Goal: Information Seeking & Learning: Learn about a topic

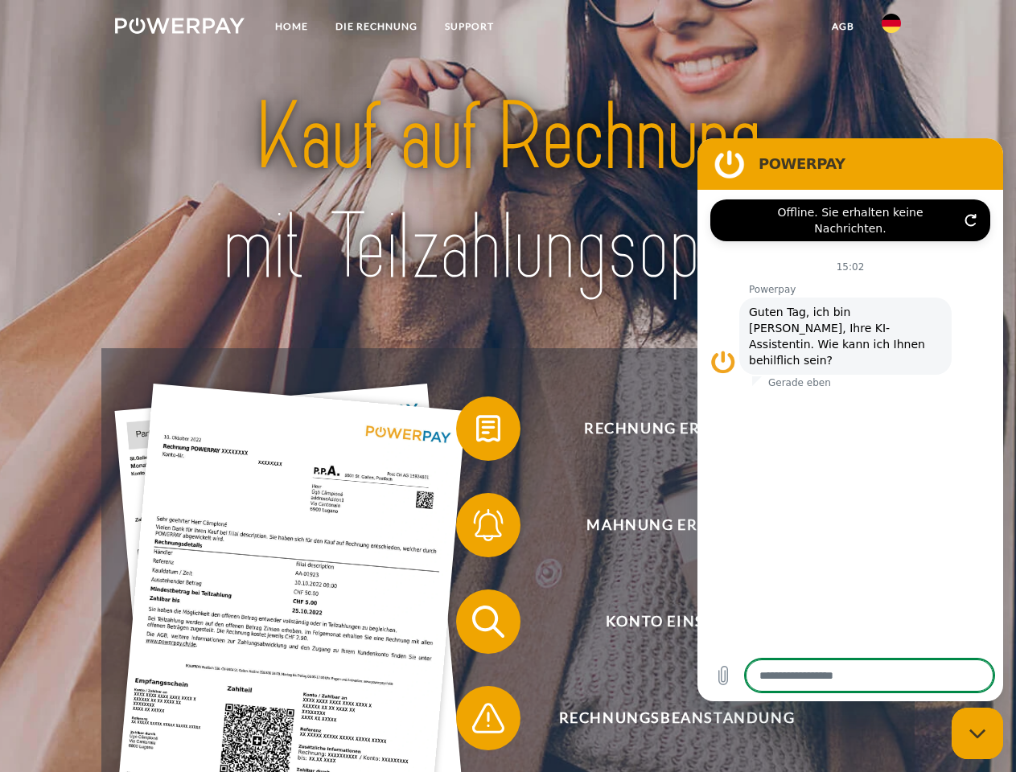
click at [179, 28] on img at bounding box center [180, 26] width 130 height 16
click at [891, 28] on img at bounding box center [891, 23] width 19 height 19
click at [842, 27] on link "agb" at bounding box center [843, 26] width 50 height 29
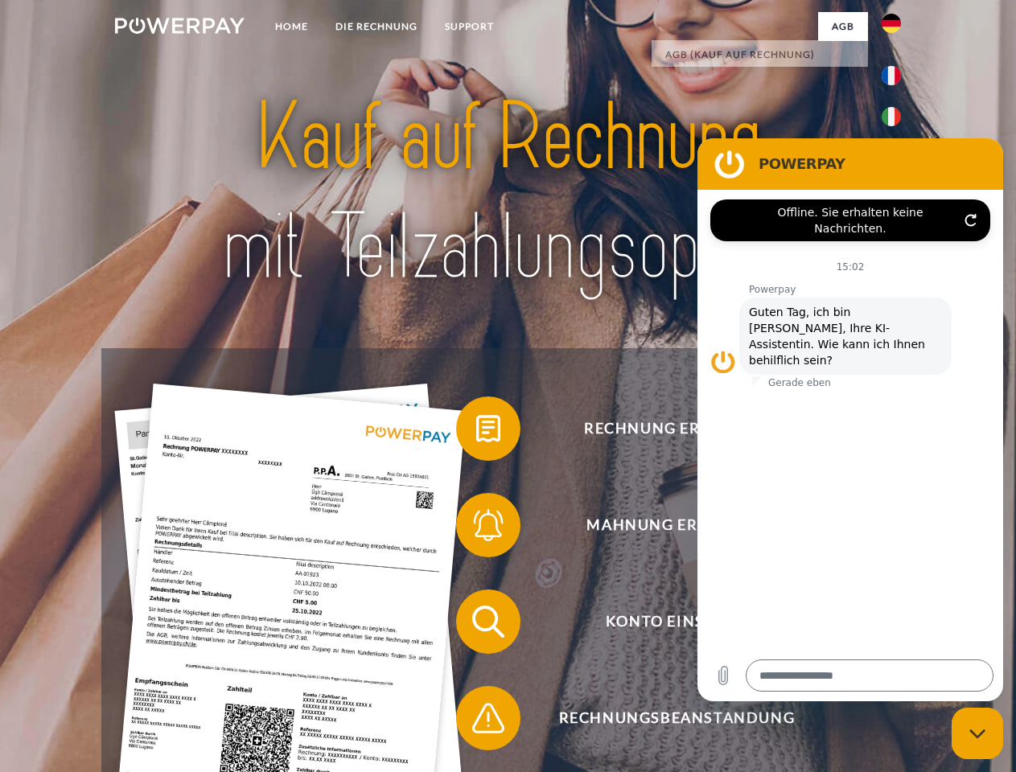
click at [476, 432] on span at bounding box center [464, 429] width 80 height 80
click at [476, 529] on span at bounding box center [464, 525] width 80 height 80
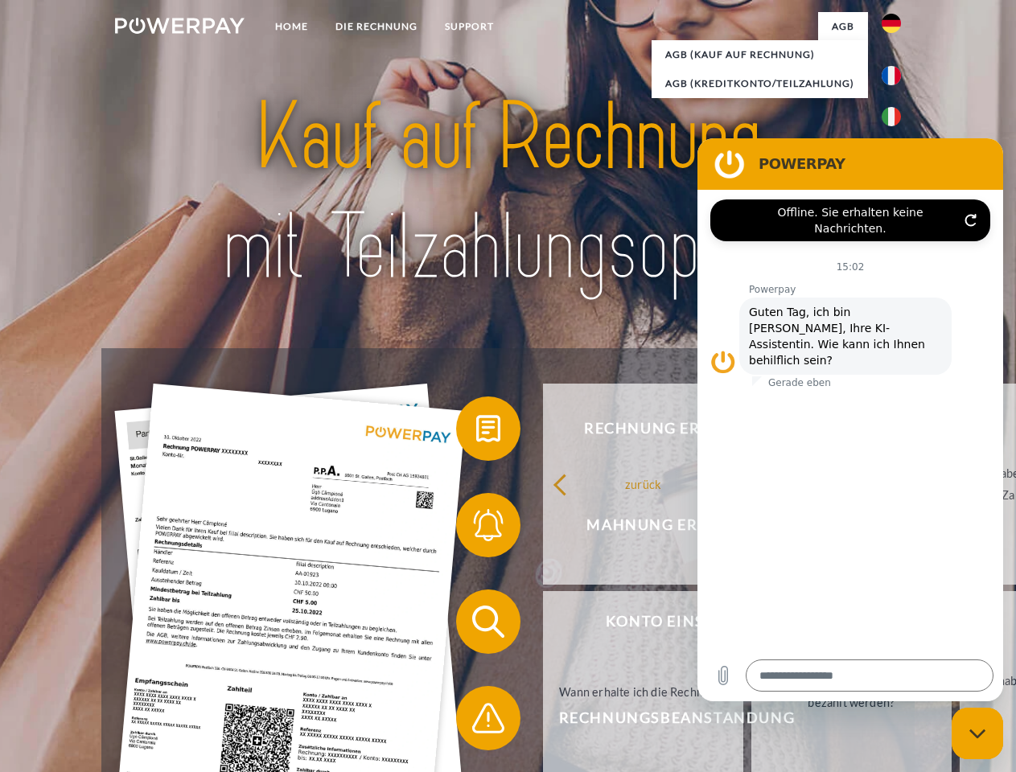
click at [751, 625] on link "Bis wann muss die Rechnung bezahlt werden?" at bounding box center [851, 691] width 200 height 201
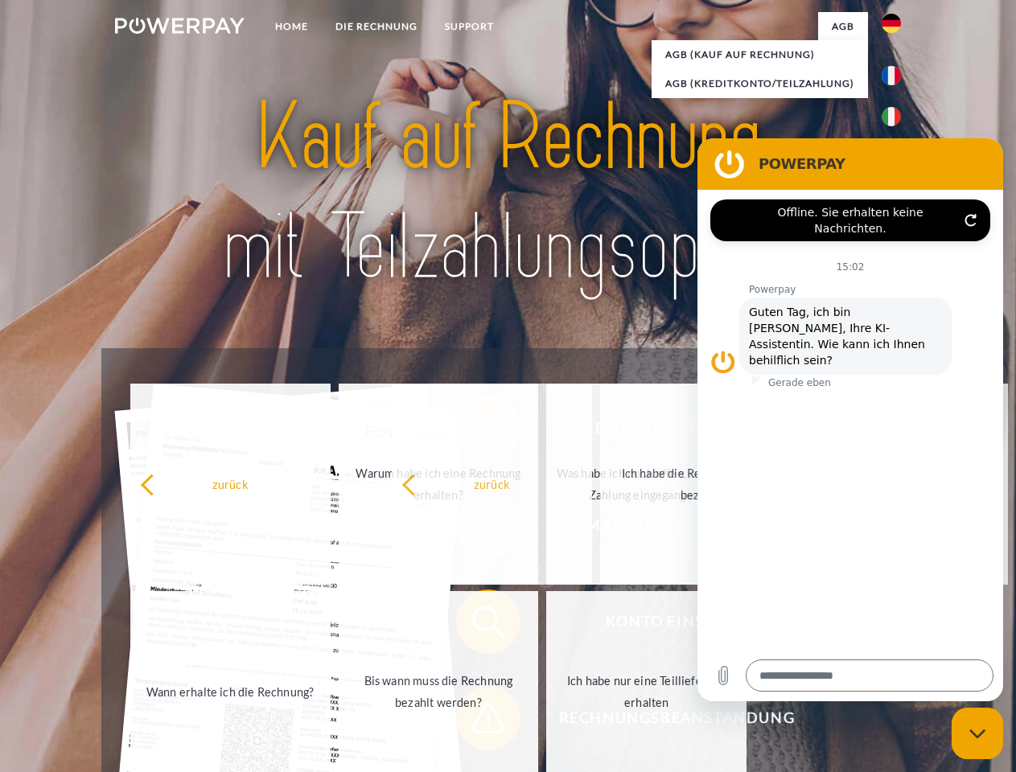
click at [476, 722] on span at bounding box center [464, 718] width 80 height 80
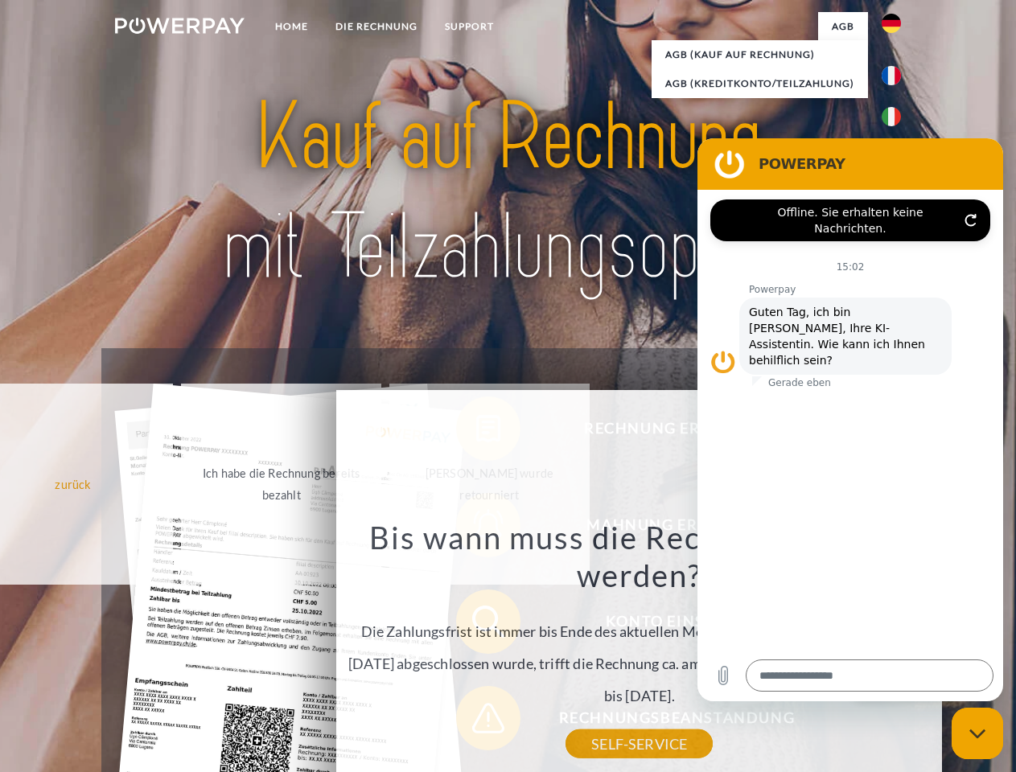
click at [977, 734] on icon "Messaging-Fenster schließen" at bounding box center [977, 734] width 17 height 10
type textarea "*"
